Goal: Transaction & Acquisition: Purchase product/service

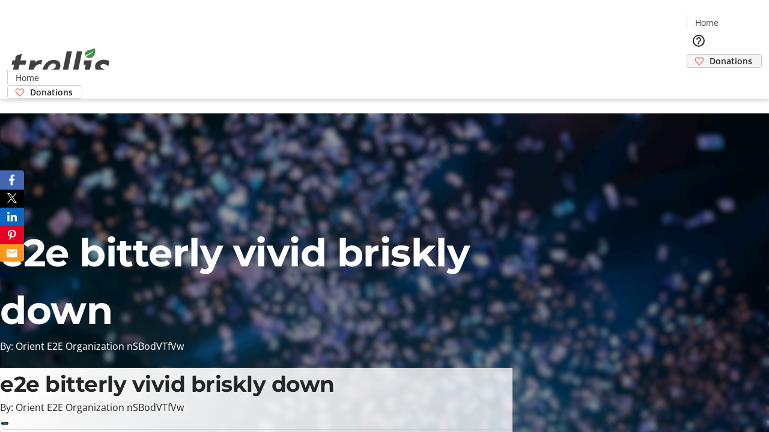
click at [709, 55] on span "Donations" at bounding box center [730, 61] width 43 height 13
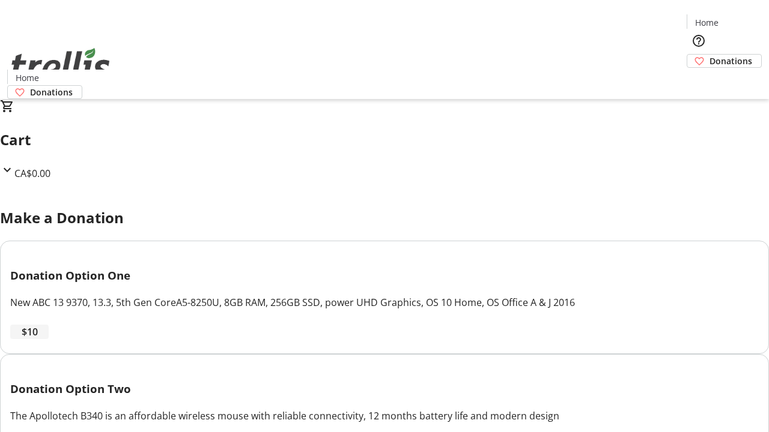
click at [38, 339] on span "$10" at bounding box center [30, 332] width 16 height 14
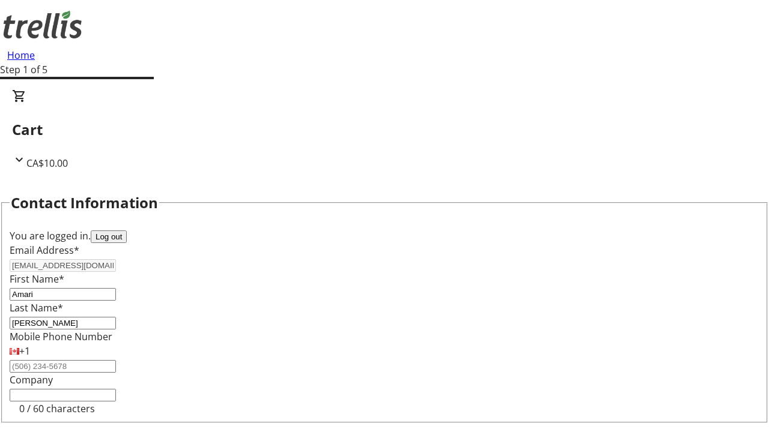
select select "CA"
type input "[STREET_ADDRESS][PERSON_NAME]"
type input "Kelowna"
select select "BC"
type input "Kelowna"
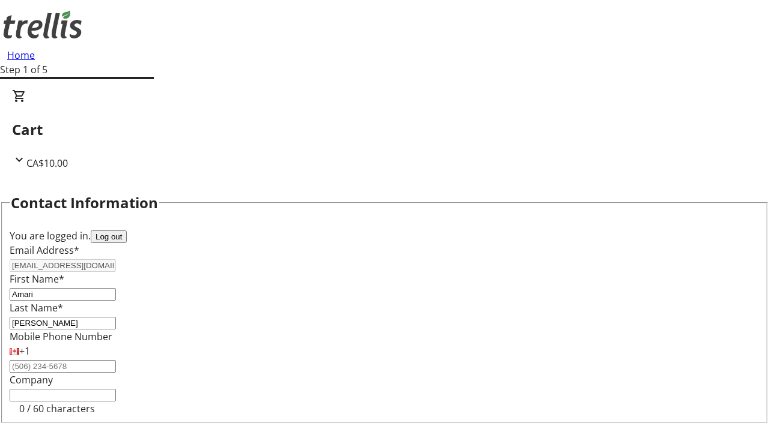
type input "V1Y 0C2"
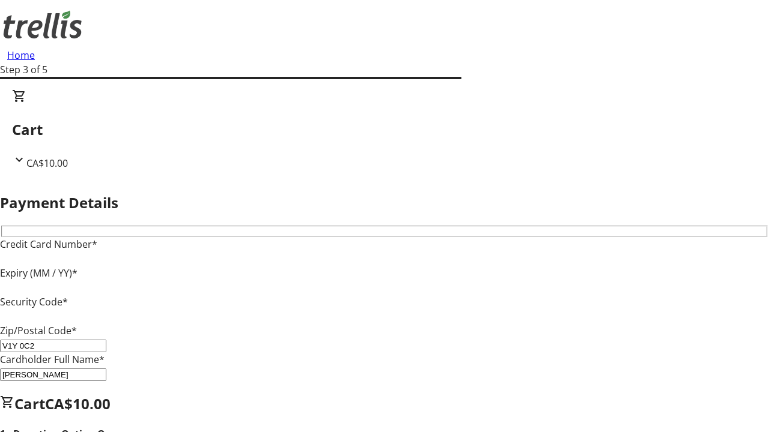
type input "V1Y 0C2"
